Goal: Transaction & Acquisition: Purchase product/service

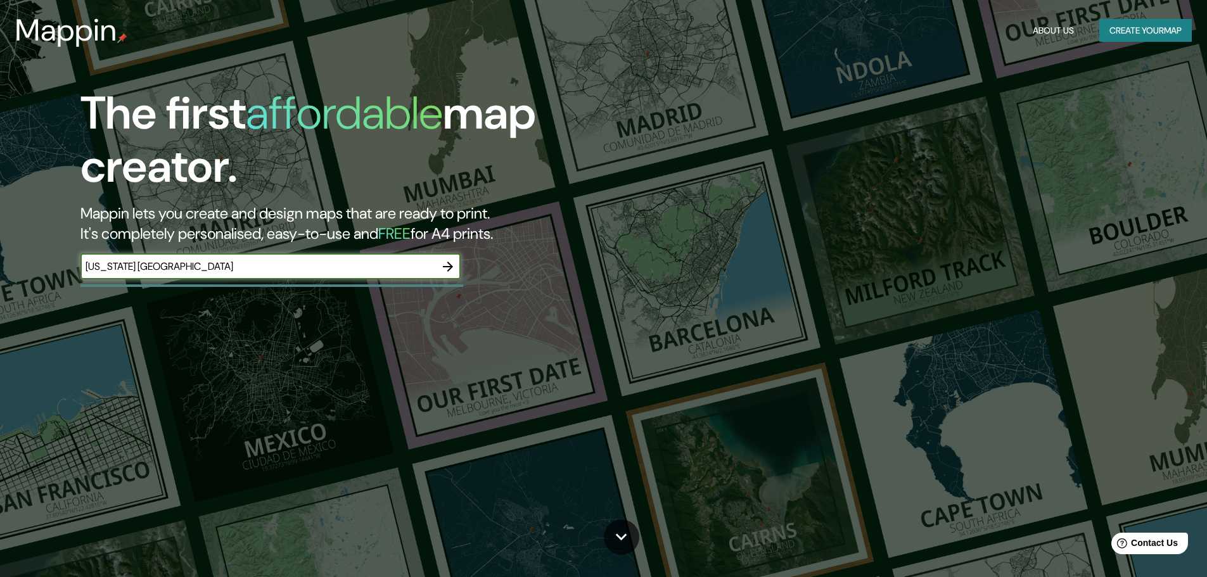
type input "[US_STATE] [GEOGRAPHIC_DATA]"
click at [448, 272] on icon "button" at bounding box center [447, 266] width 15 height 15
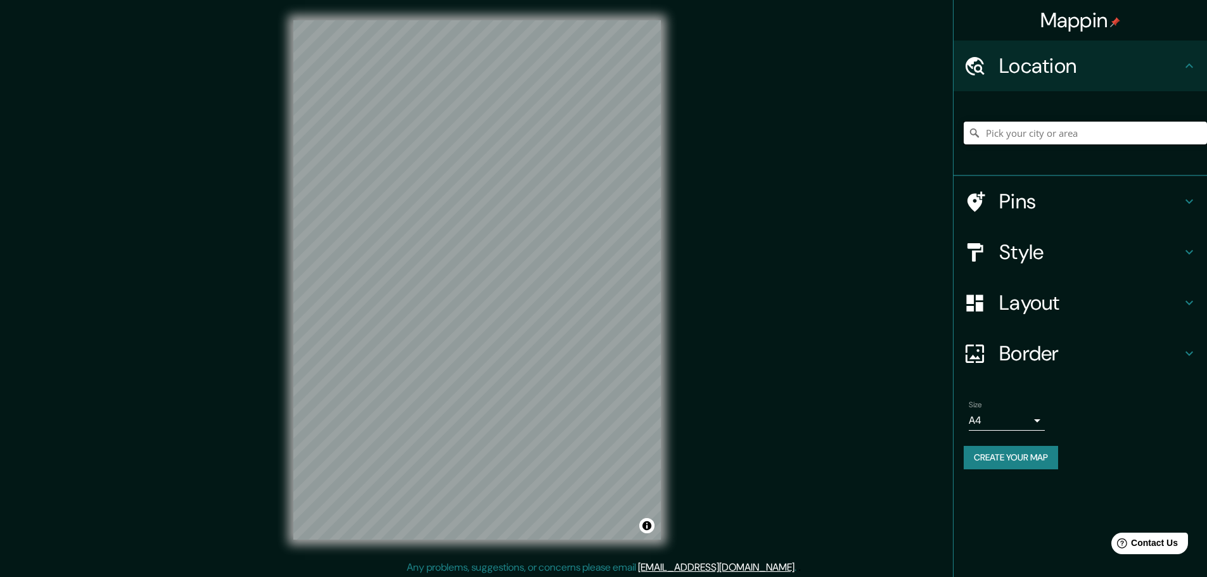
click at [1049, 131] on input "Pick your city or area" at bounding box center [1084, 133] width 243 height 23
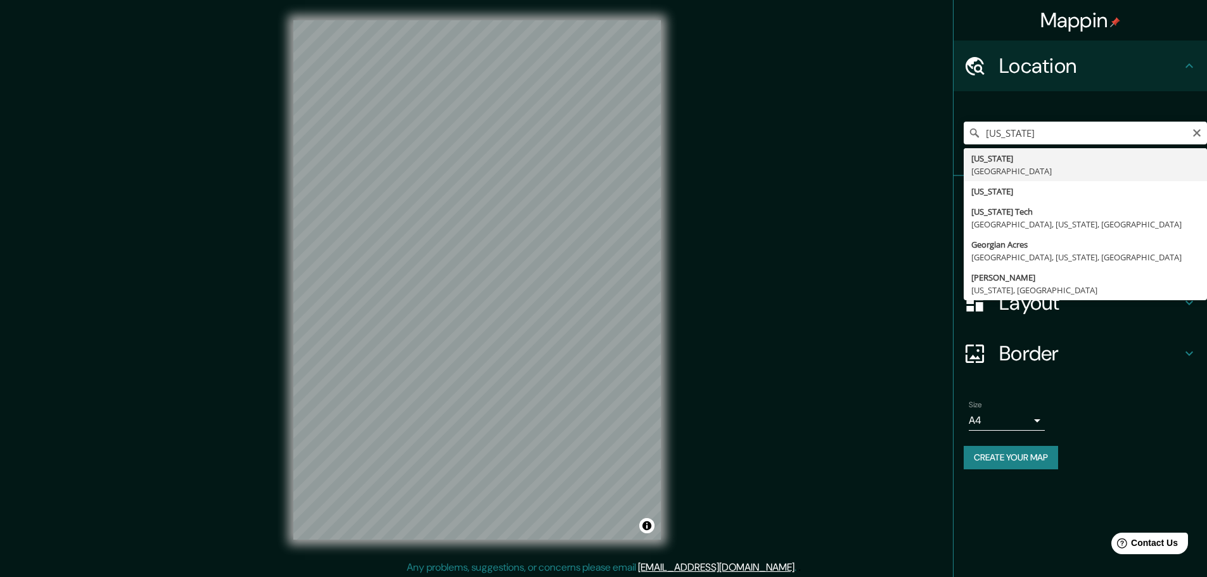
type input "[US_STATE], [GEOGRAPHIC_DATA]"
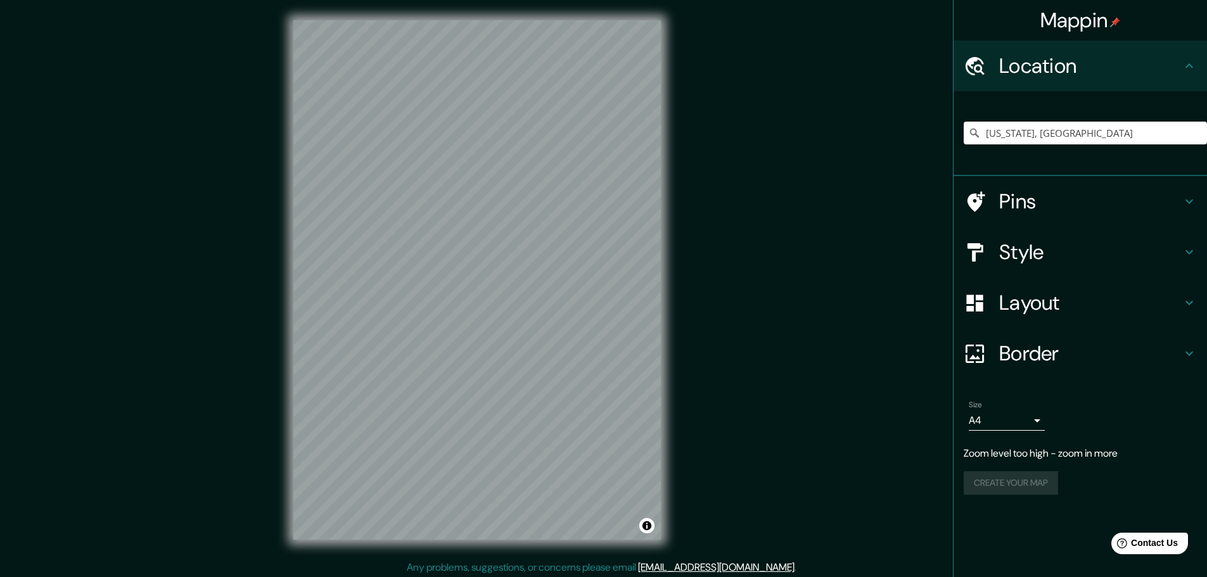
click at [1051, 198] on h4 "Pins" at bounding box center [1090, 201] width 182 height 25
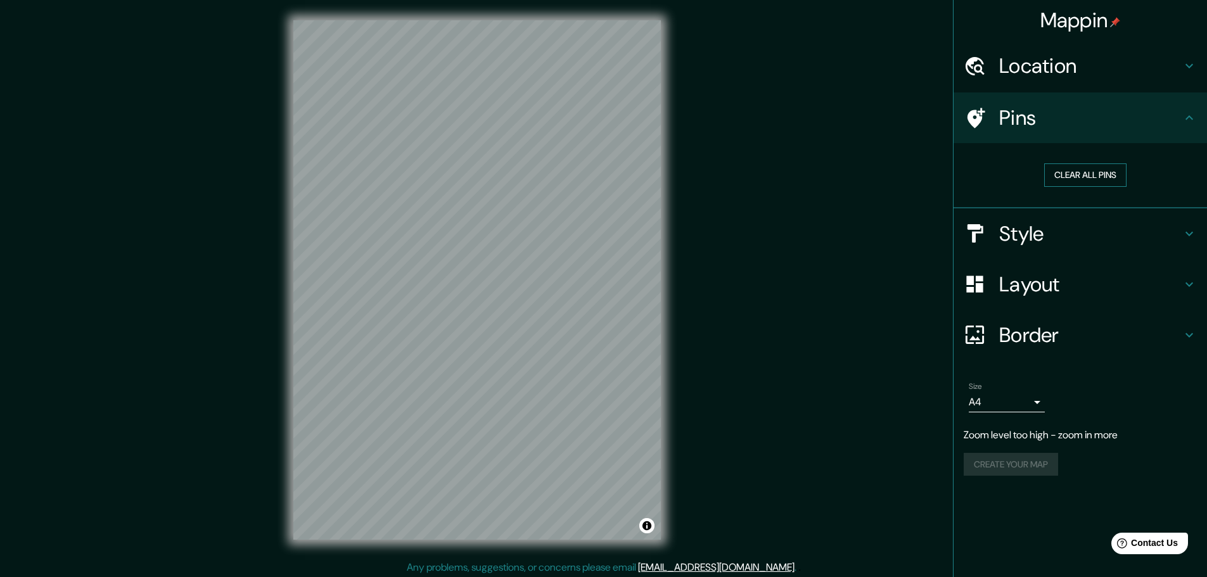
click at [1067, 171] on button "Clear all pins" at bounding box center [1085, 174] width 82 height 23
click at [1193, 118] on icon at bounding box center [1188, 117] width 15 height 15
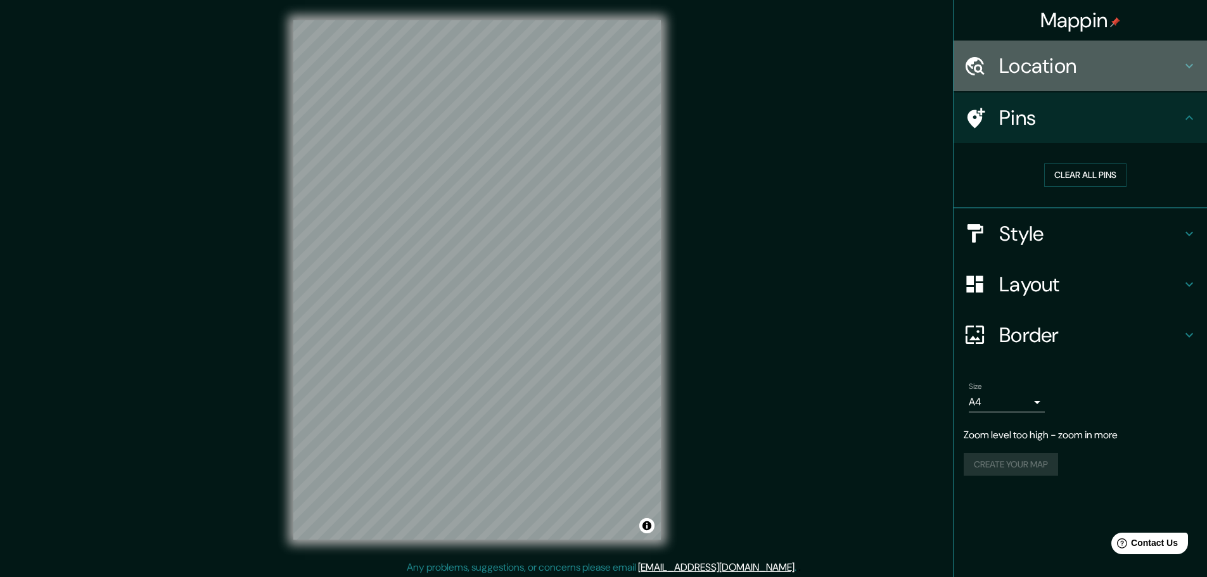
click at [1197, 65] on div "Location" at bounding box center [1079, 66] width 253 height 51
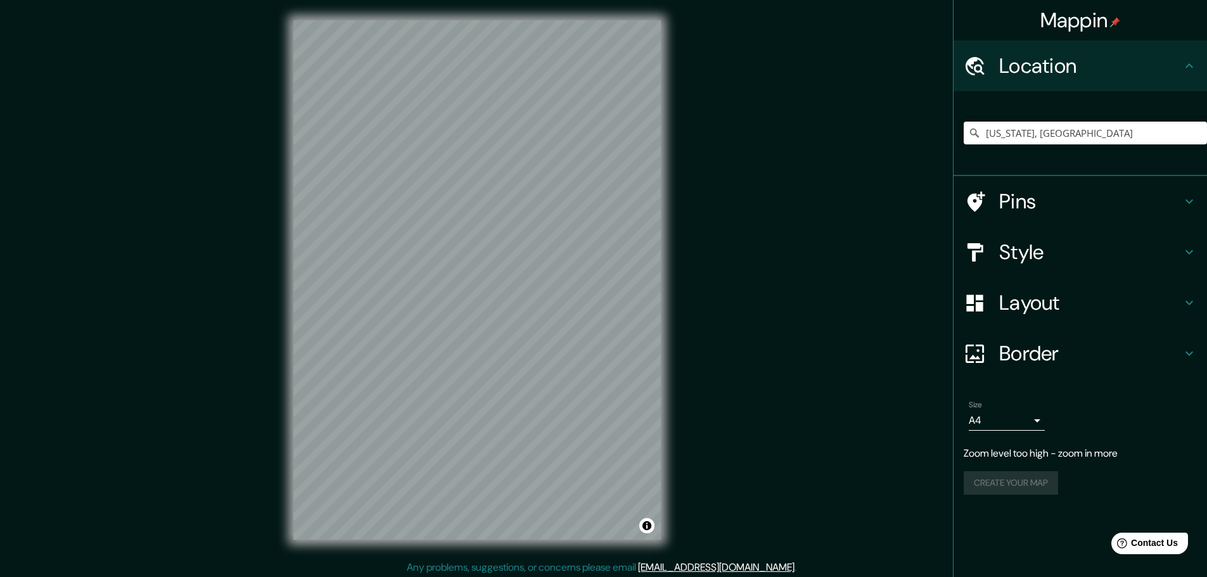
click at [1055, 306] on h4 "Layout" at bounding box center [1090, 302] width 182 height 25
